Goal: Find specific page/section: Find specific page/section

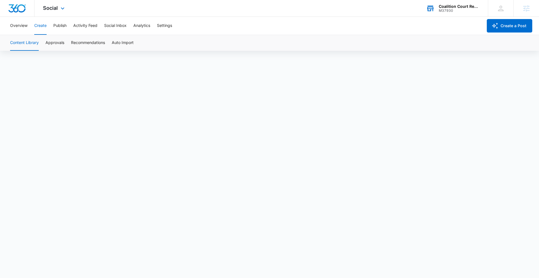
click at [465, 9] on div "M37930" at bounding box center [459, 11] width 41 height 4
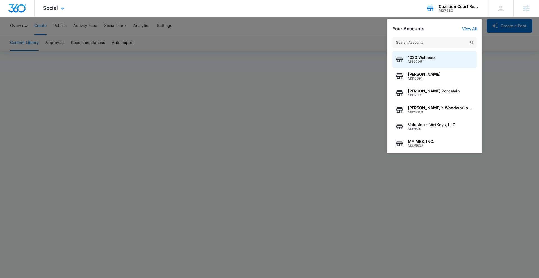
click at [434, 43] on input "text" at bounding box center [434, 42] width 84 height 11
type input "Westbury Wellness"
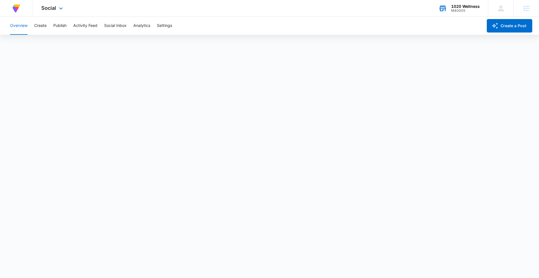
click at [466, 9] on div "M40005" at bounding box center [465, 11] width 29 height 4
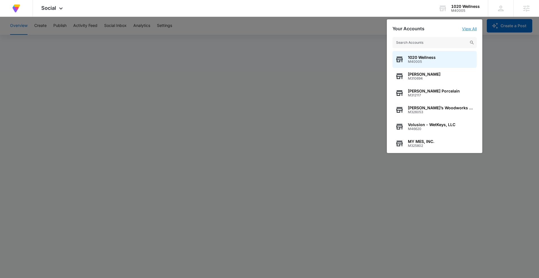
click at [468, 29] on link "View All" at bounding box center [469, 28] width 15 height 5
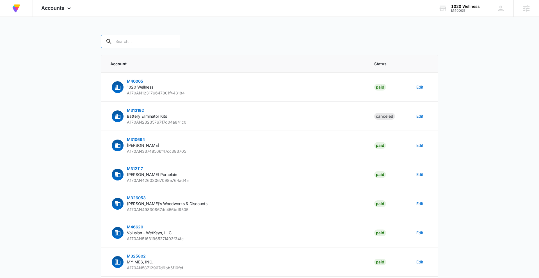
click at [155, 43] on input "text" at bounding box center [140, 41] width 79 height 13
paste input "Westbury Wellness"
type input "Westbury Wellness"
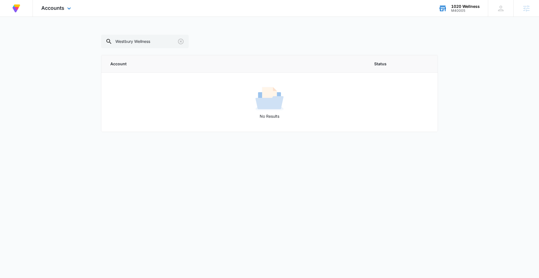
click at [464, 8] on div "1020 Wellness" at bounding box center [465, 6] width 29 height 4
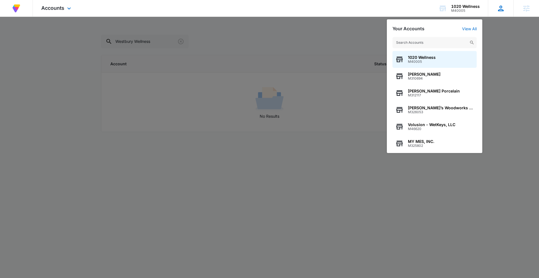
click at [497, 8] on icon at bounding box center [500, 8] width 8 height 8
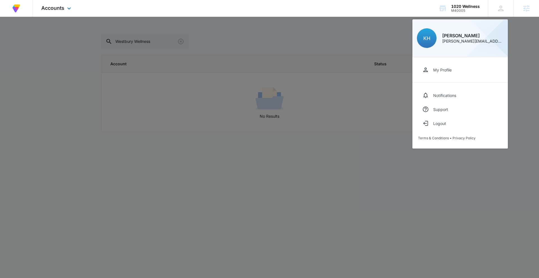
drag, startPoint x: 499, startPoint y: 8, endPoint x: 387, endPoint y: 1, distance: 112.5
click at [499, 8] on icon at bounding box center [500, 8] width 8 height 8
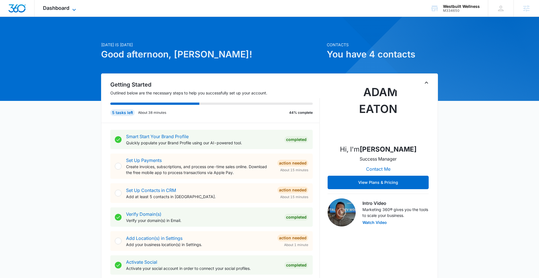
click at [68, 9] on span "Dashboard" at bounding box center [56, 8] width 26 height 6
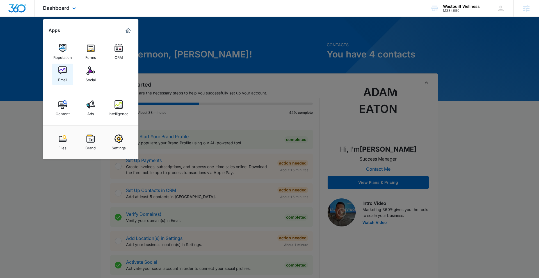
click at [63, 72] on img at bounding box center [62, 70] width 8 height 8
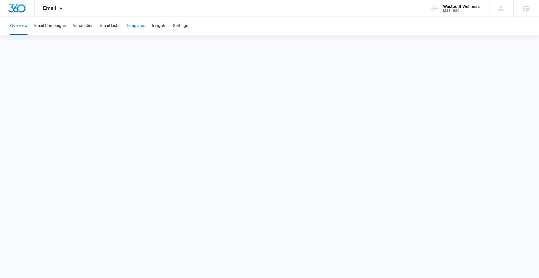
click at [136, 26] on button "Templates" at bounding box center [135, 26] width 19 height 18
